Goal: Task Accomplishment & Management: Complete application form

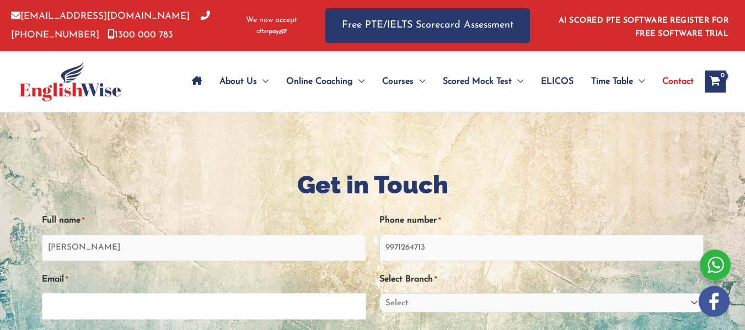
click at [236, 293] on input "Email *" at bounding box center [204, 306] width 324 height 26
click at [218, 293] on input "Email *" at bounding box center [204, 306] width 324 height 26
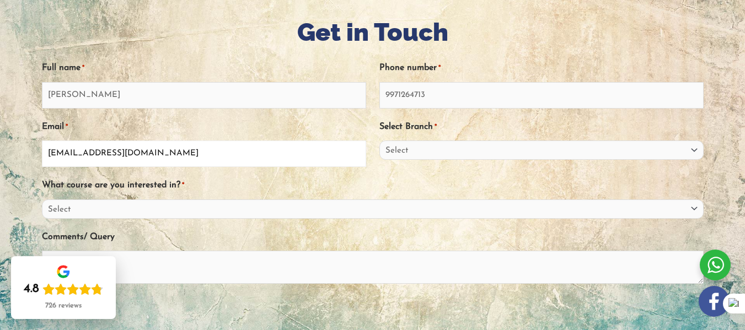
type input "[EMAIL_ADDRESS][DOMAIN_NAME]"
click at [430, 151] on select "Select [GEOGRAPHIC_DATA] [GEOGRAPHIC_DATA] [GEOGRAPHIC_DATA] EnglishWise Global…" at bounding box center [541, 150] width 324 height 19
select select "Outside [GEOGRAPHIC_DATA]"
click at [379, 141] on select "Select [GEOGRAPHIC_DATA] [GEOGRAPHIC_DATA] [GEOGRAPHIC_DATA] EnglishWise Global…" at bounding box center [541, 150] width 324 height 19
click at [179, 208] on select "Select PTE NAATI IELTS OET General English" at bounding box center [372, 209] width 661 height 19
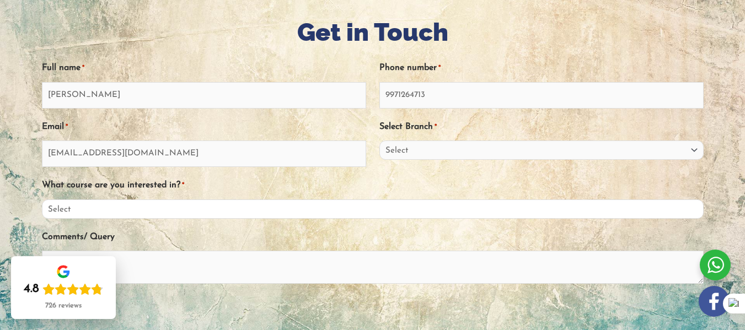
select select "PTE"
click at [58, 200] on select "Select PTE NAATI IELTS OET General English" at bounding box center [372, 209] width 661 height 19
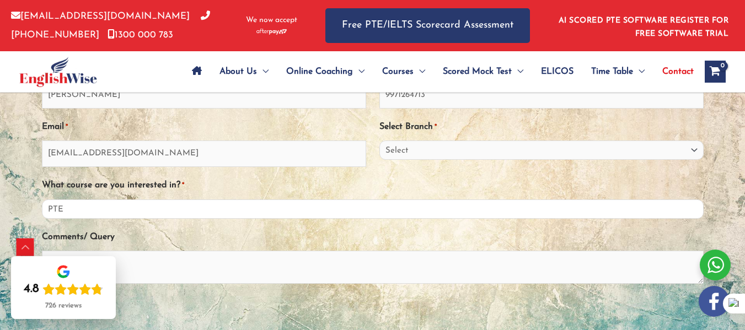
scroll to position [219, 0]
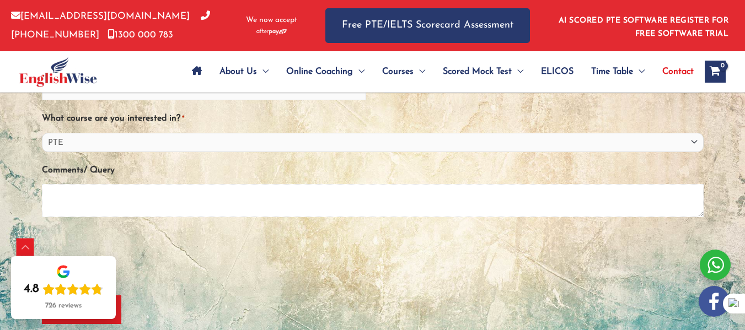
click at [170, 195] on textarea "Comments/ Query" at bounding box center [372, 200] width 661 height 33
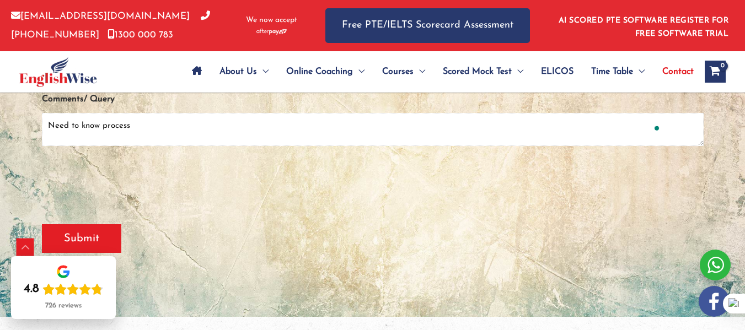
scroll to position [291, 0]
type textarea "Need to know process"
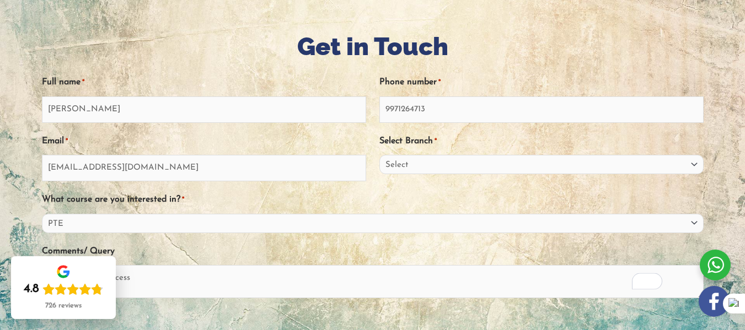
scroll to position [138, 0]
